Goal: Information Seeking & Learning: Check status

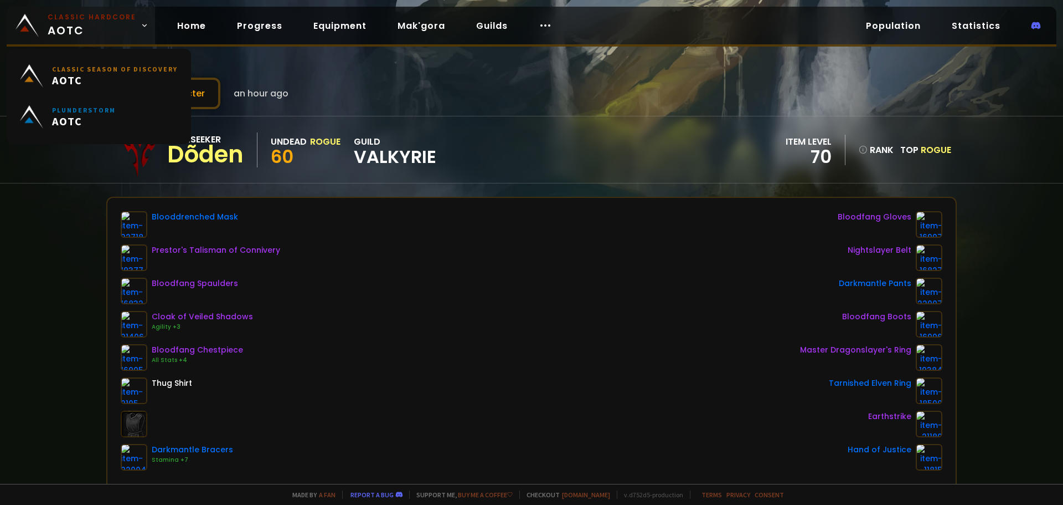
click at [99, 24] on span "Classic Hardcore AOTC" at bounding box center [92, 25] width 89 height 27
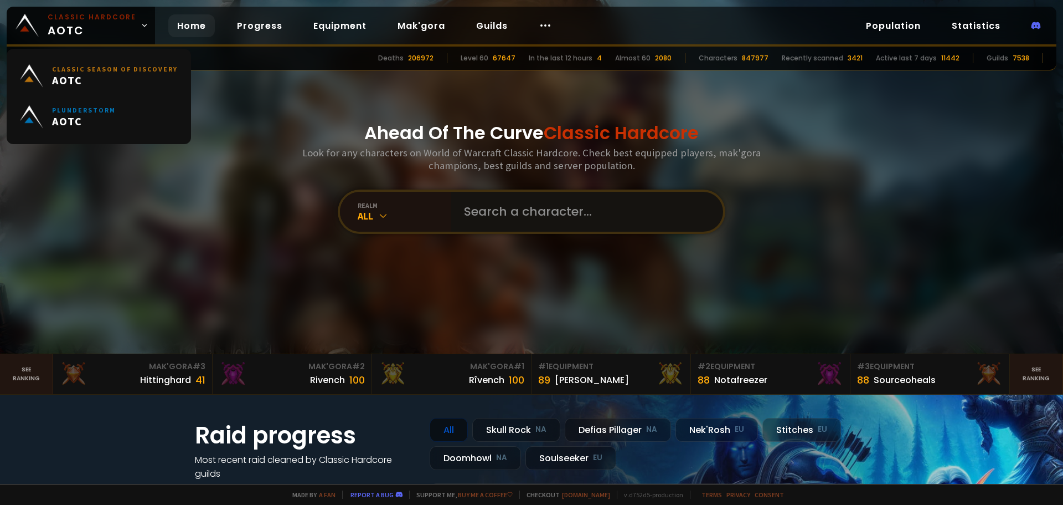
click at [592, 202] on input "text" at bounding box center [583, 212] width 253 height 40
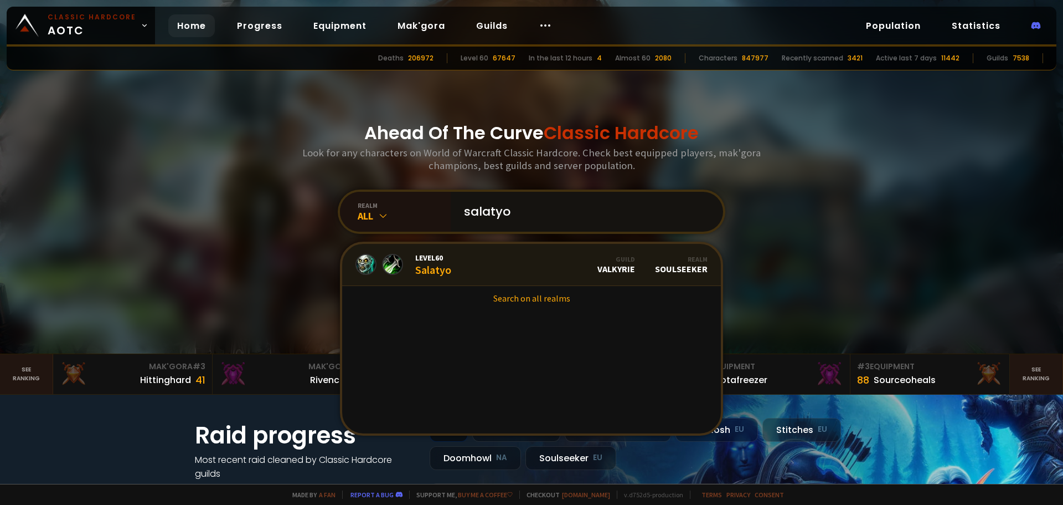
type input "salatyo"
click at [452, 267] on link "Level 60 Salatyo Guild Valkyrie Realm Soulseeker" at bounding box center [531, 265] width 379 height 42
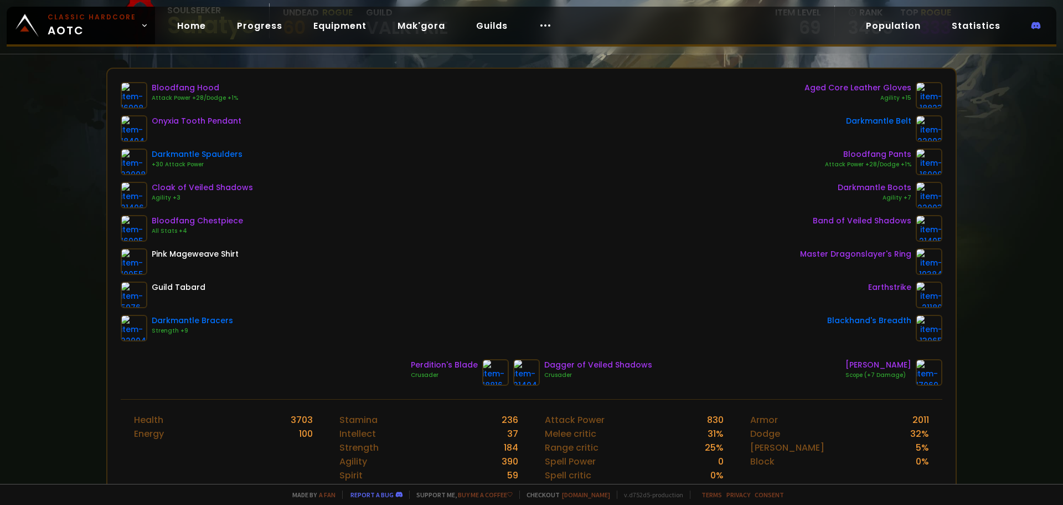
scroll to position [130, 0]
click at [360, 231] on div "Bloodfang Hood Attack Power +28/Dodge +1% Onyxia Tooth Pendant Darkmantle Spaul…" at bounding box center [532, 210] width 822 height 259
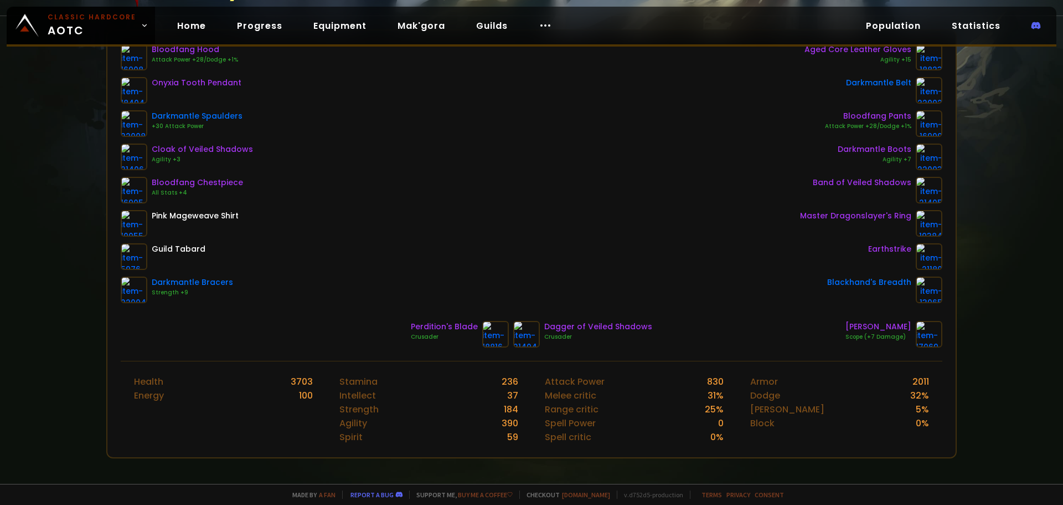
scroll to position [168, 0]
click at [61, 37] on span "Classic Hardcore AOTC" at bounding box center [92, 25] width 89 height 27
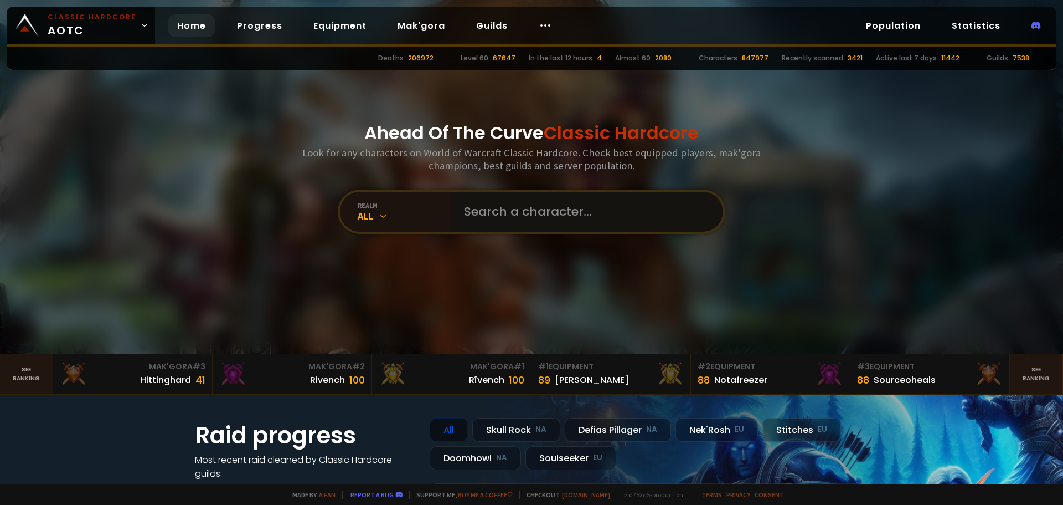
click at [459, 213] on input "text" at bounding box center [583, 212] width 253 height 40
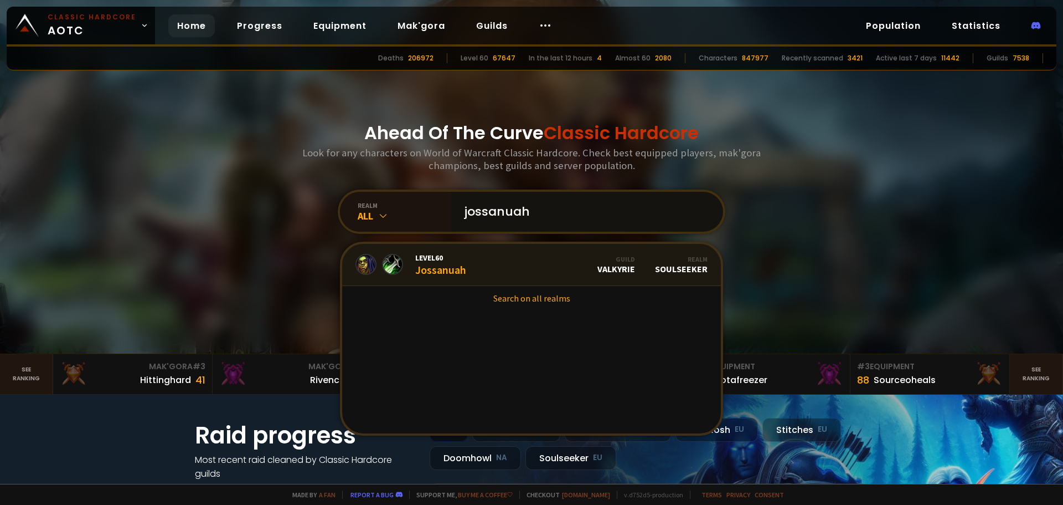
type input "jossanuah"
click at [457, 260] on span "Level 60" at bounding box center [440, 258] width 51 height 10
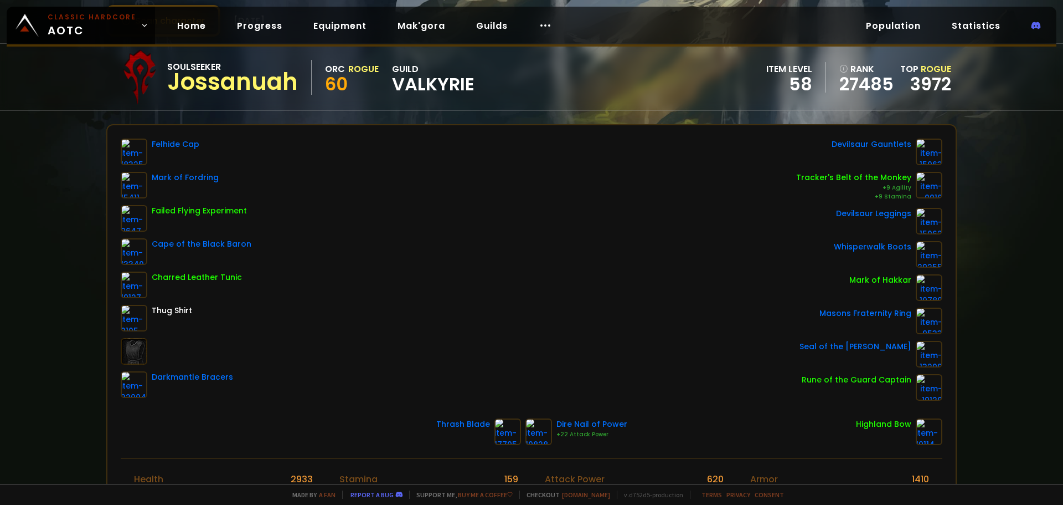
scroll to position [73, 0]
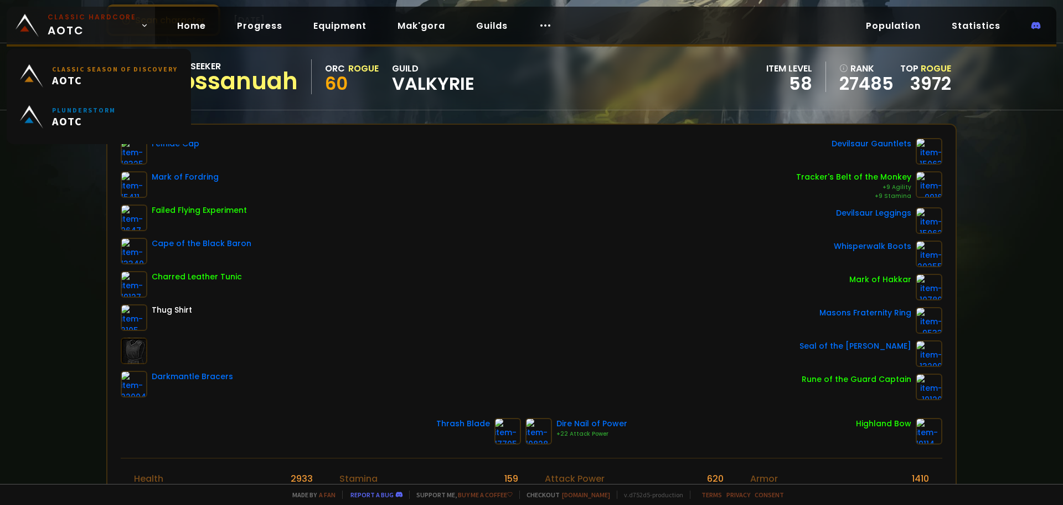
click at [79, 19] on small "Classic Hardcore" at bounding box center [92, 17] width 89 height 10
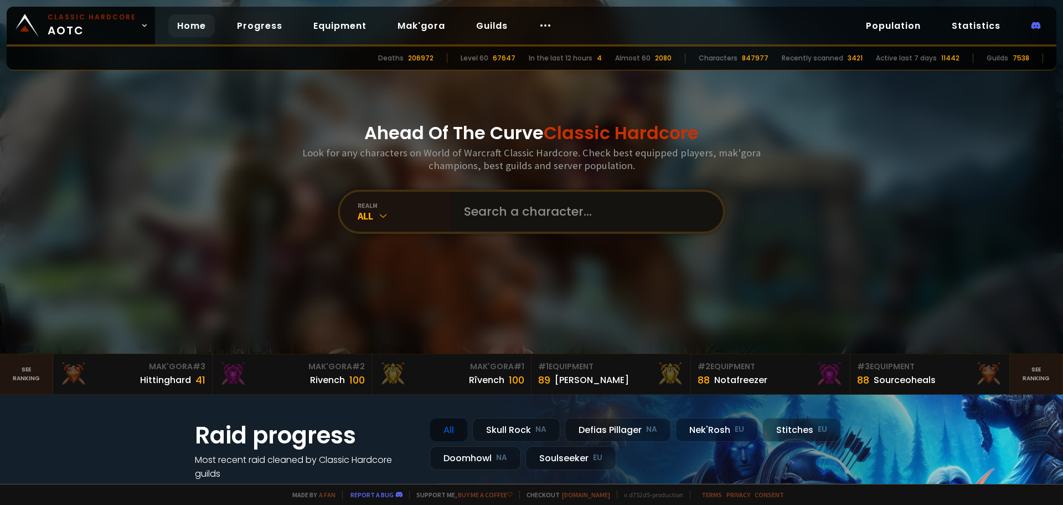
click at [516, 228] on input "text" at bounding box center [583, 212] width 253 height 40
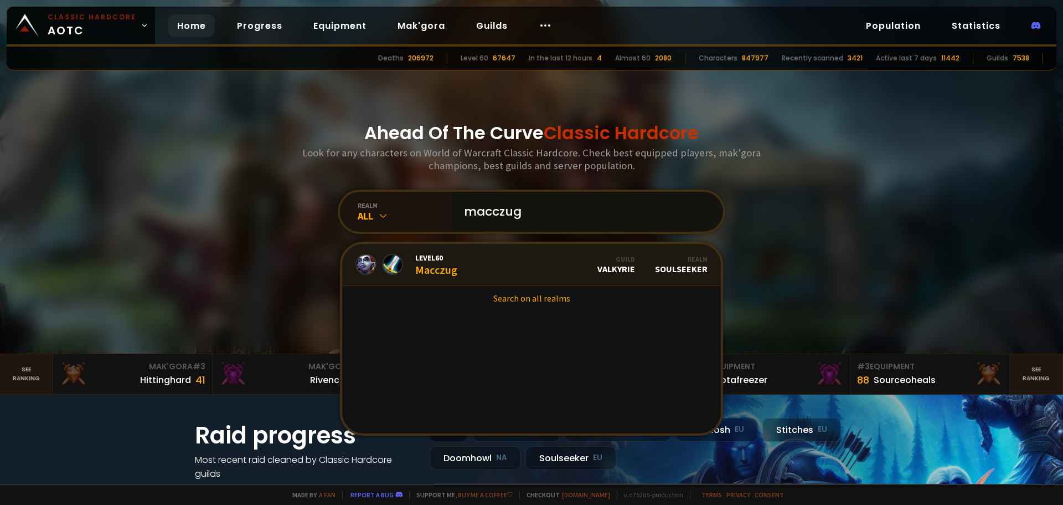
type input "macczug"
click at [468, 262] on link "Level 60 Macczug Guild Valkyrie Realm Soulseeker" at bounding box center [531, 265] width 379 height 42
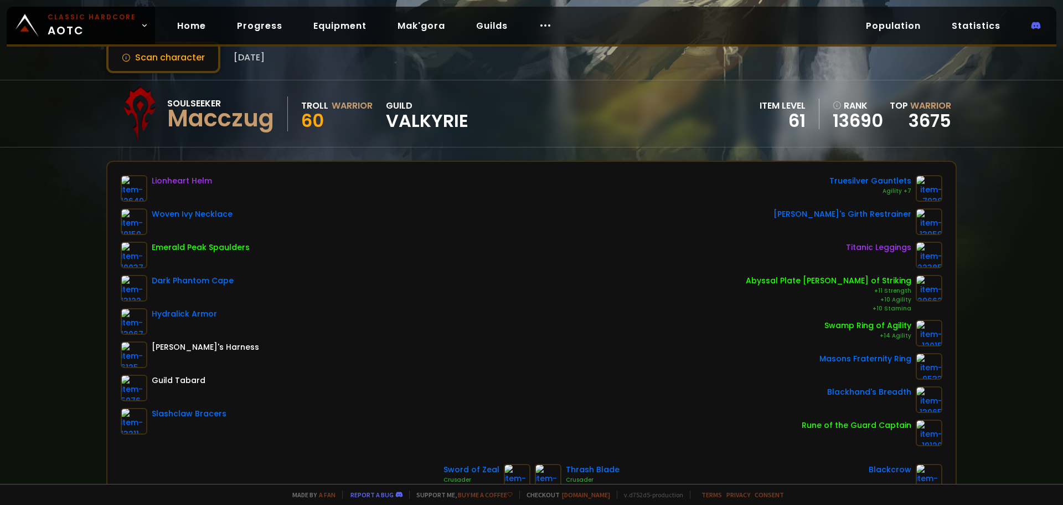
scroll to position [33, 0]
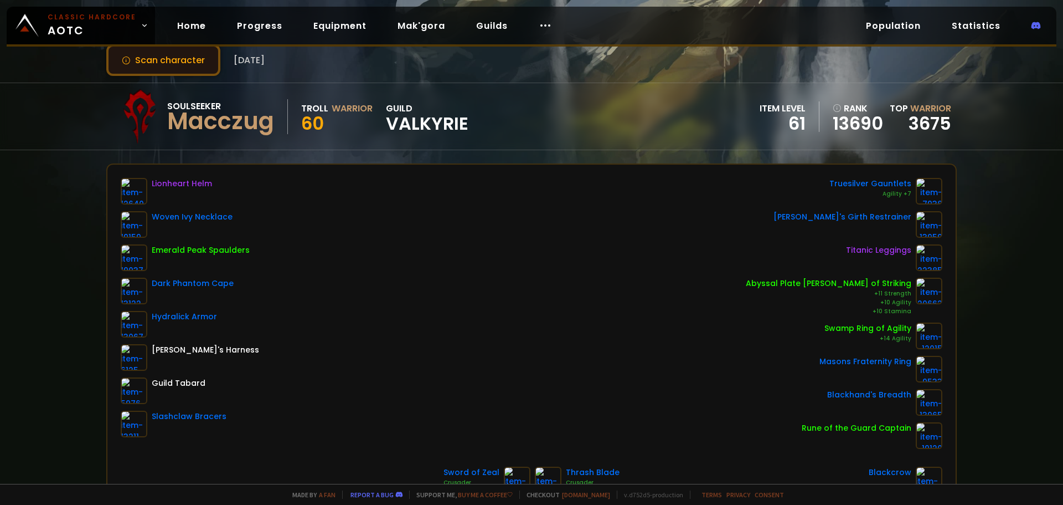
click at [153, 65] on button "Scan character" at bounding box center [163, 60] width 114 height 32
